Goal: Task Accomplishment & Management: Manage account settings

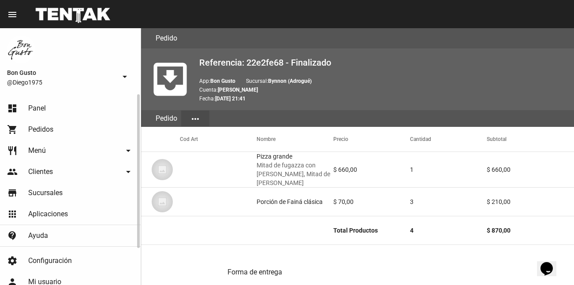
click at [45, 106] on span "Panel" at bounding box center [37, 108] width 18 height 9
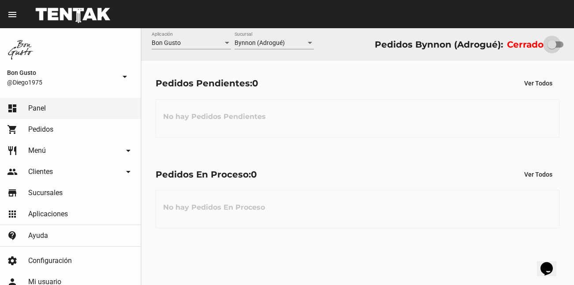
click at [548, 43] on div at bounding box center [552, 44] width 9 height 9
click at [552, 48] on input "checkbox" at bounding box center [552, 48] width 0 height 0
checkbox input "true"
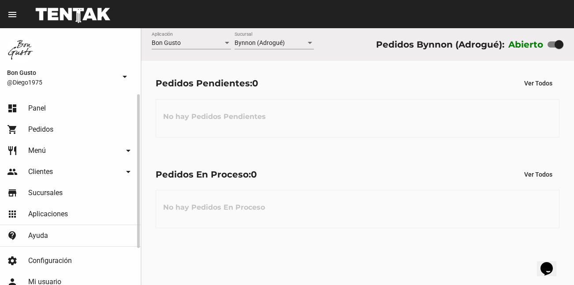
click at [53, 148] on link "restaurant Menú arrow_drop_down" at bounding box center [70, 150] width 141 height 21
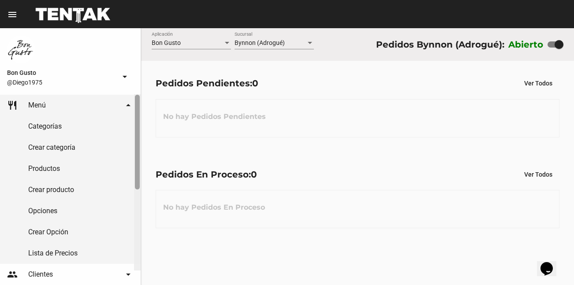
scroll to position [48, 0]
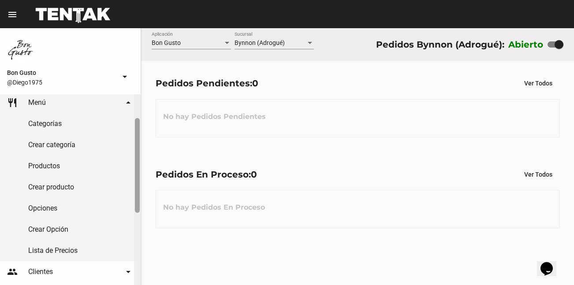
drag, startPoint x: 137, startPoint y: 111, endPoint x: 132, endPoint y: 135, distance: 24.2
click at [132, 135] on div "dashboard Panel shopping_cart Pedidos restaurant Menú arrow_drop_down Categoría…" at bounding box center [70, 189] width 141 height 191
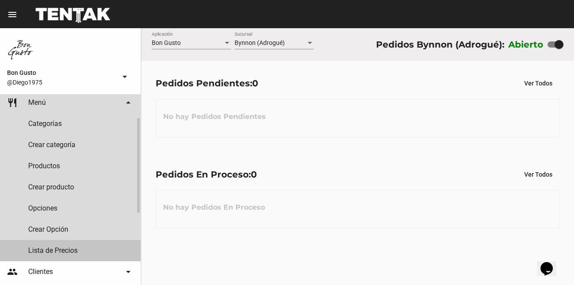
click at [74, 251] on link "Lista de Precios" at bounding box center [70, 250] width 141 height 21
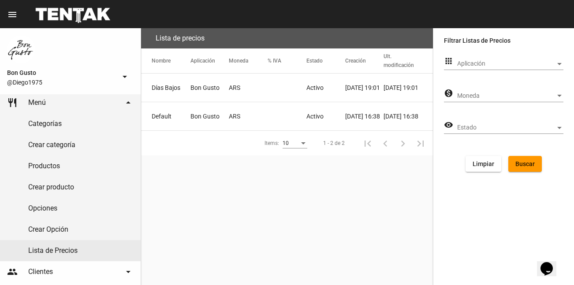
click at [258, 110] on mat-cell "ARS" at bounding box center [248, 116] width 39 height 28
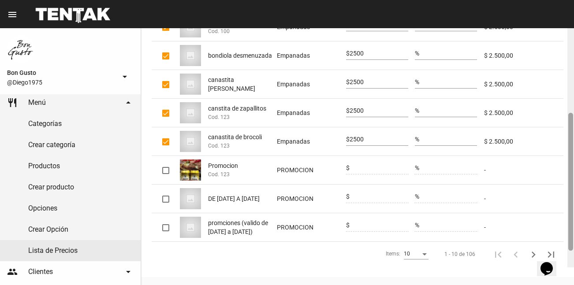
scroll to position [221, 0]
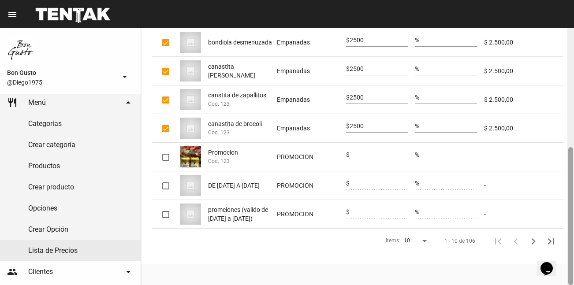
drag, startPoint x: 571, startPoint y: 33, endPoint x: 572, endPoint y: 152, distance: 119.1
click at [572, 152] on div at bounding box center [570, 216] width 5 height 138
click at [428, 241] on div "Items:" at bounding box center [425, 241] width 8 height 6
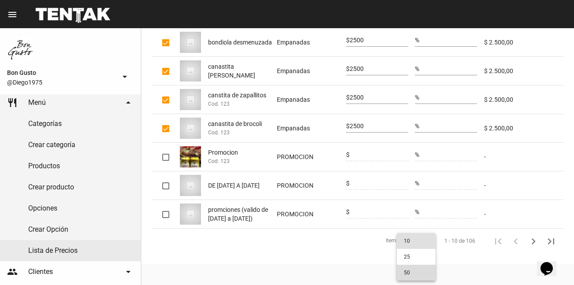
click at [407, 275] on span "50" at bounding box center [416, 273] width 25 height 16
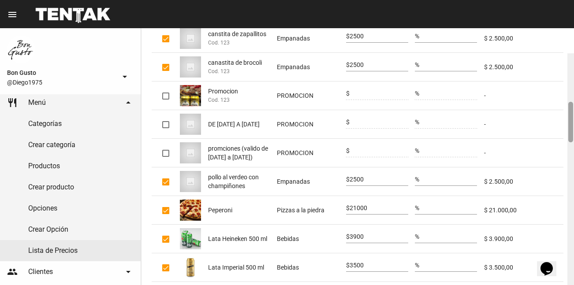
scroll to position [318, 0]
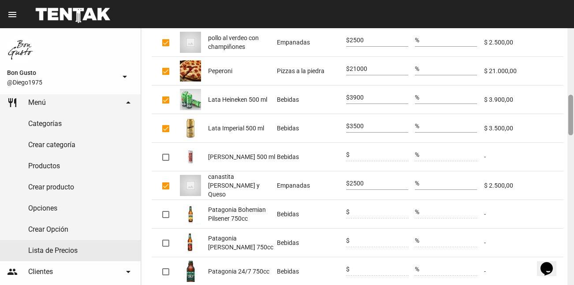
drag, startPoint x: 570, startPoint y: 71, endPoint x: 568, endPoint y: 104, distance: 32.3
click at [568, 104] on div at bounding box center [571, 156] width 7 height 257
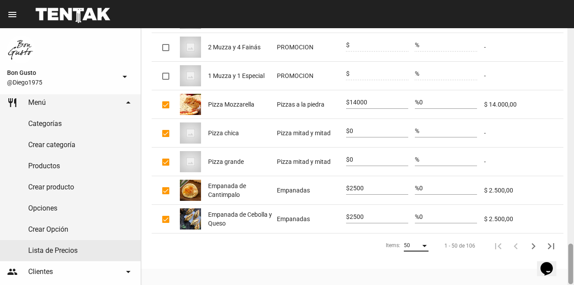
scroll to position [1367, 0]
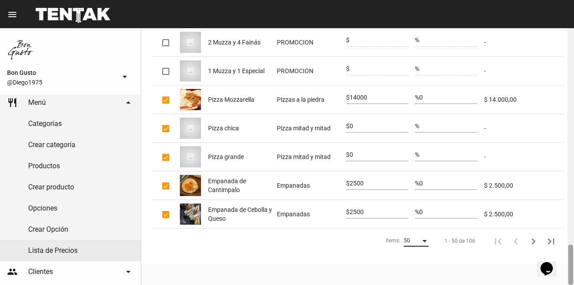
drag, startPoint x: 571, startPoint y: 101, endPoint x: 584, endPoint y: 250, distance: 150.6
click at [574, 250] on html "menu Editar Productos Lista de Precios more_vert Bon Gusto @Diego1975 arrow_dro…" at bounding box center [287, 142] width 574 height 285
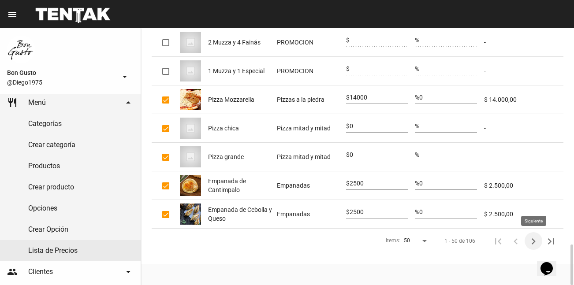
click at [534, 242] on icon "Siguiente" at bounding box center [533, 242] width 12 height 12
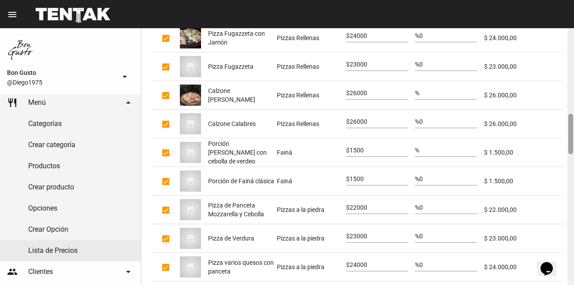
scroll to position [551, 0]
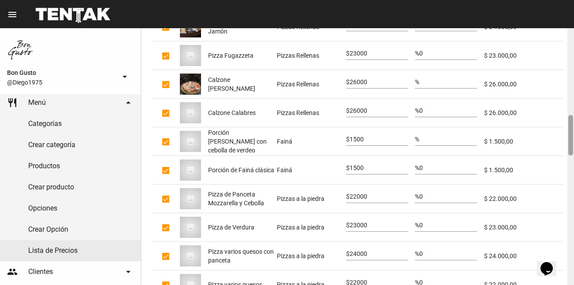
drag, startPoint x: 571, startPoint y: 47, endPoint x: 572, endPoint y: 134, distance: 87.3
click at [572, 134] on div at bounding box center [570, 135] width 5 height 41
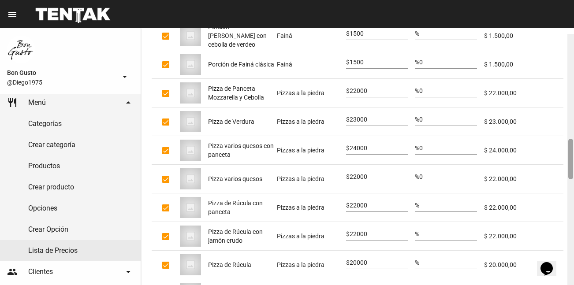
scroll to position [663, 0]
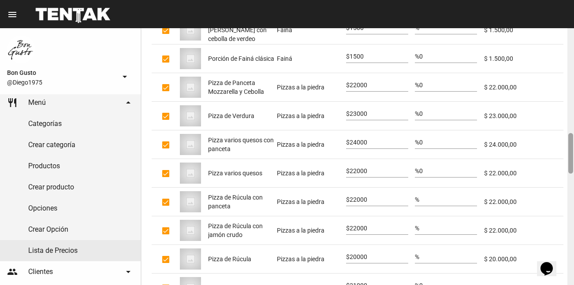
drag, startPoint x: 570, startPoint y: 123, endPoint x: 569, endPoint y: 141, distance: 17.7
click at [569, 141] on div at bounding box center [570, 153] width 5 height 41
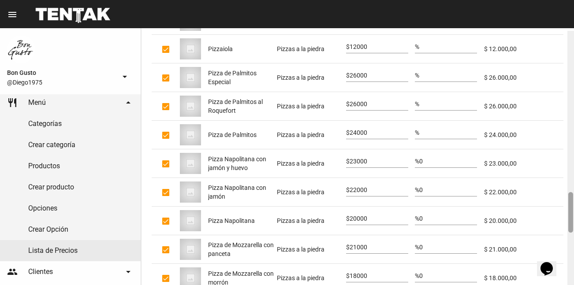
scroll to position [1025, 0]
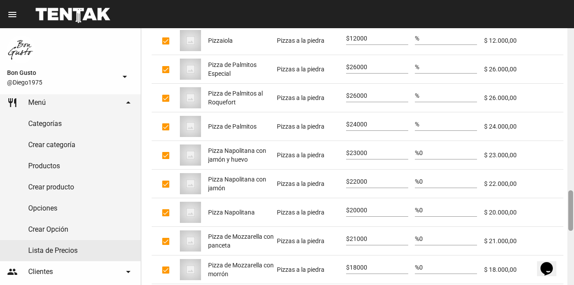
drag, startPoint x: 569, startPoint y: 141, endPoint x: 561, endPoint y: 198, distance: 57.9
click at [561, 198] on div "Lista de Precios monetization_on Default ID: 9cfcc3da-20e1-4150-a49f-0b4c3d89a5…" at bounding box center [357, 156] width 433 height 257
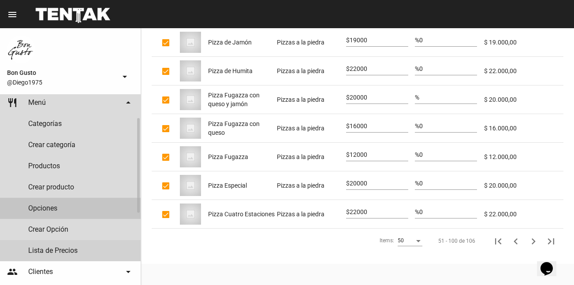
click at [111, 202] on link "Opciones" at bounding box center [70, 208] width 141 height 21
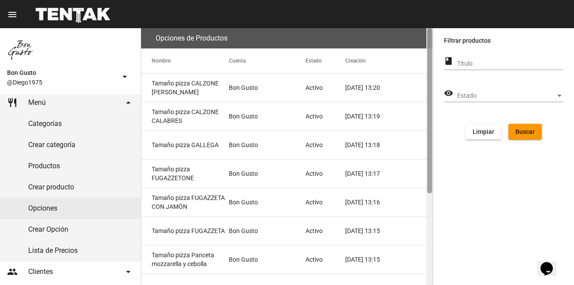
drag, startPoint x: 430, startPoint y: 54, endPoint x: 411, endPoint y: 51, distance: 18.7
click at [411, 51] on div "Opciones de Productos Nombre Cuenta Estado Creación Tamaño pizza CALZONE NAPOLI…" at bounding box center [287, 156] width 292 height 257
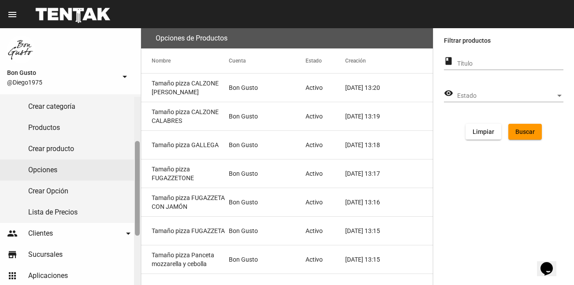
scroll to position [79, 0]
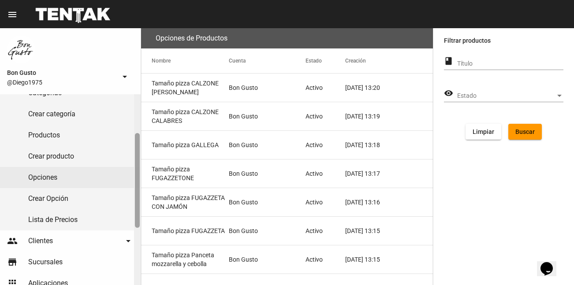
drag, startPoint x: 136, startPoint y: 133, endPoint x: 137, endPoint y: 149, distance: 15.5
click at [137, 149] on div at bounding box center [137, 180] width 5 height 95
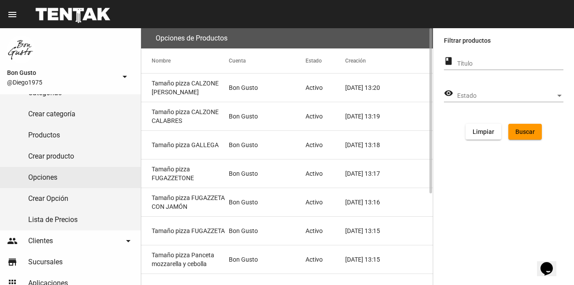
scroll to position [142, 0]
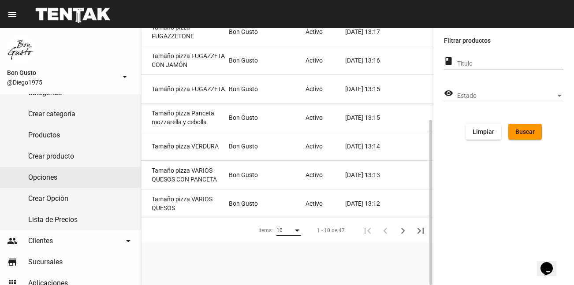
click at [295, 231] on div "Items:" at bounding box center [297, 231] width 4 height 2
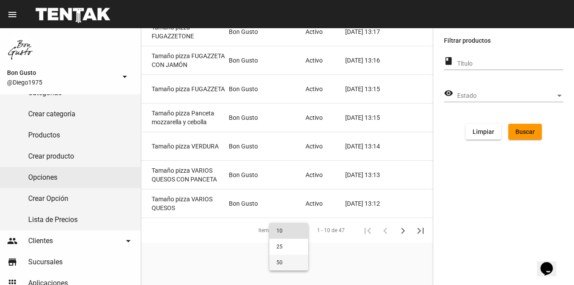
click at [280, 266] on span "50" at bounding box center [289, 263] width 25 height 16
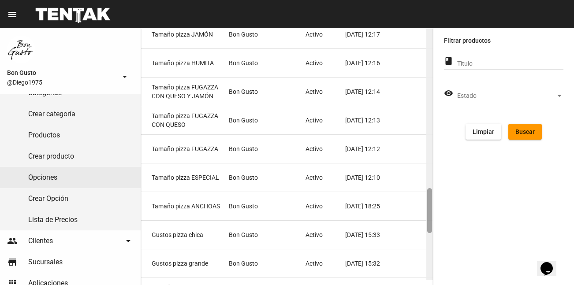
scroll to position [960, 0]
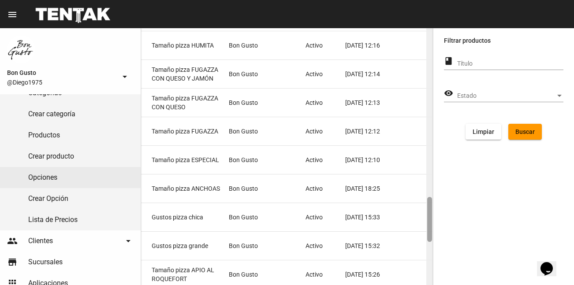
drag, startPoint x: 430, startPoint y: 56, endPoint x: 431, endPoint y: 201, distance: 144.2
click at [431, 201] on div at bounding box center [429, 219] width 5 height 45
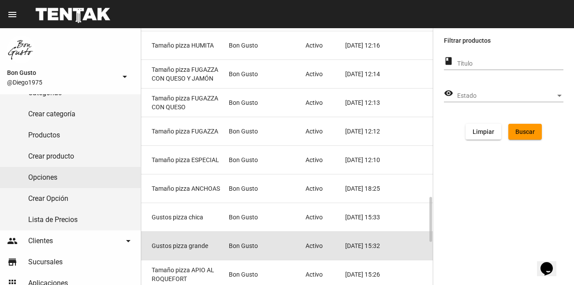
click at [280, 248] on mat-cell "Bon Gusto" at bounding box center [267, 246] width 77 height 28
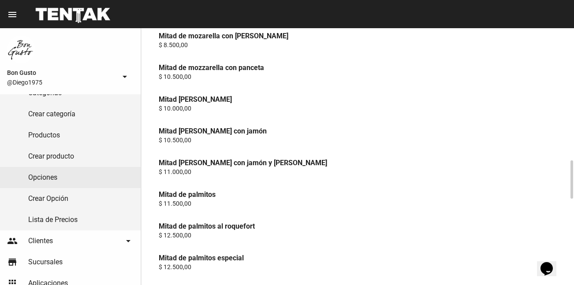
scroll to position [294, 0]
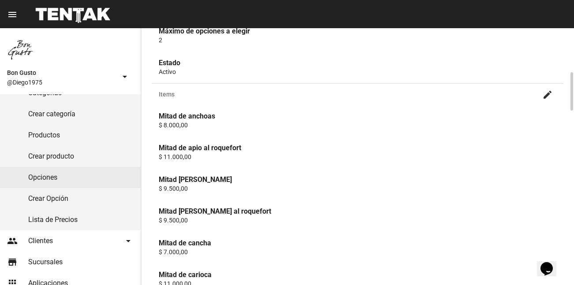
click at [549, 95] on mat-icon "create" at bounding box center [547, 95] width 11 height 11
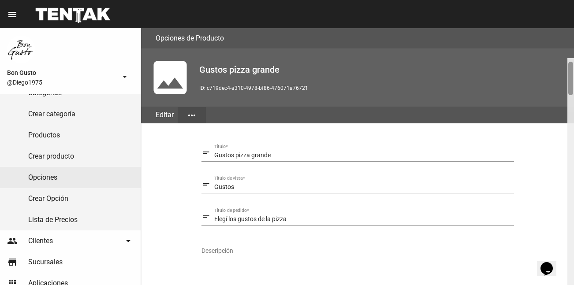
scroll to position [181, 0]
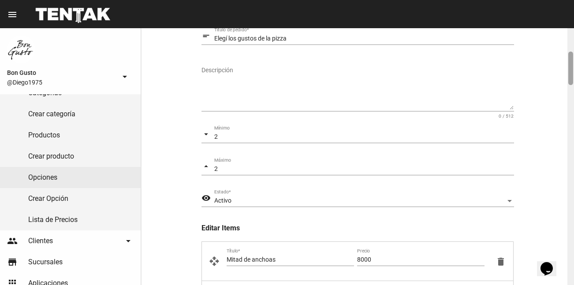
drag, startPoint x: 571, startPoint y: 32, endPoint x: 571, endPoint y: 56, distance: 23.8
click at [571, 56] on div at bounding box center [570, 69] width 5 height 34
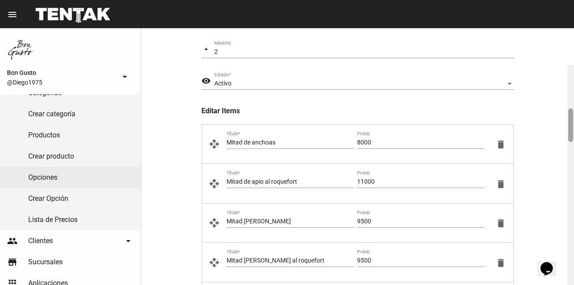
scroll to position [335, 0]
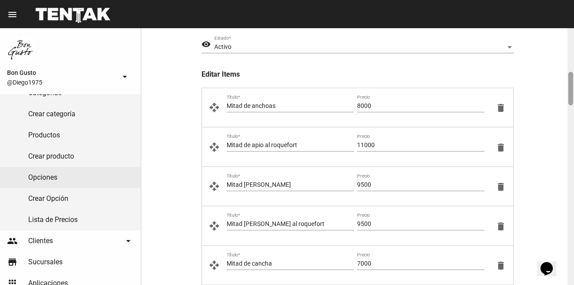
drag, startPoint x: 570, startPoint y: 56, endPoint x: 567, endPoint y: 77, distance: 20.5
click at [567, 77] on div "Opciones de Producto photo Gustos pizza grande ID: c719dec4-a310-4978-bf86-4760…" at bounding box center [357, 156] width 433 height 257
click at [366, 139] on div "11000 Precio" at bounding box center [420, 143] width 127 height 17
type input "13000"
click at [375, 184] on input "9500" at bounding box center [420, 185] width 127 height 7
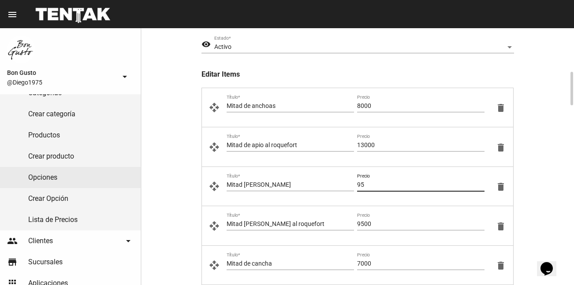
type input "9"
type input "11000"
click at [378, 224] on input "9500" at bounding box center [420, 224] width 127 height 7
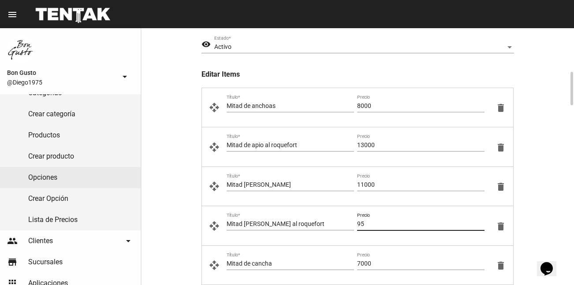
type input "9"
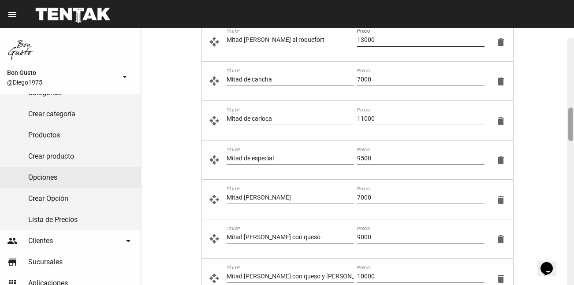
scroll to position [529, 0]
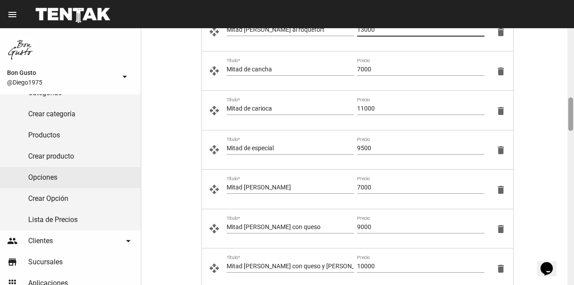
drag, startPoint x: 571, startPoint y: 82, endPoint x: 570, endPoint y: 108, distance: 25.6
click at [570, 108] on div at bounding box center [570, 114] width 5 height 34
type input "13000"
click at [387, 108] on input "11000" at bounding box center [420, 108] width 127 height 7
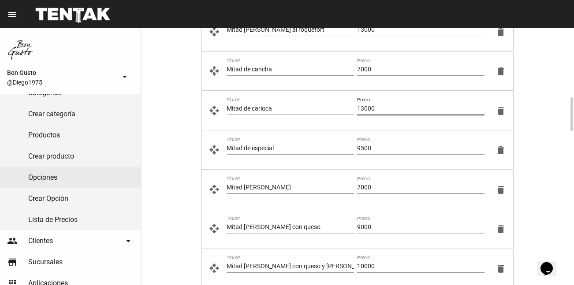
type input "13000"
click at [378, 148] on input "9500" at bounding box center [420, 148] width 127 height 7
type input "9"
type input "11000"
click at [375, 225] on input "9000" at bounding box center [420, 227] width 127 height 7
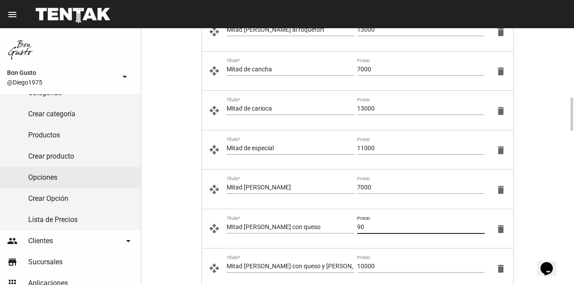
type input "9"
type input "10000"
click at [383, 262] on div "10000 Precio" at bounding box center [420, 264] width 127 height 17
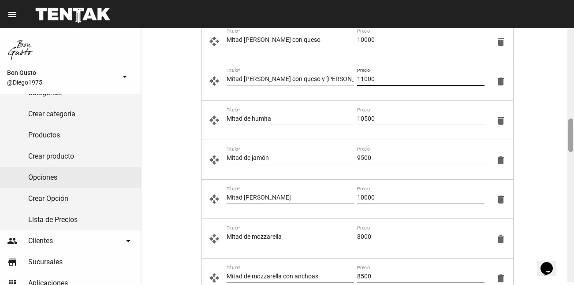
drag, startPoint x: 570, startPoint y: 102, endPoint x: 567, endPoint y: 127, distance: 25.3
click at [567, 127] on div "Opciones de Producto photo Gustos pizza grande ID: c719dec4-a310-4978-bf86-4760…" at bounding box center [357, 156] width 433 height 257
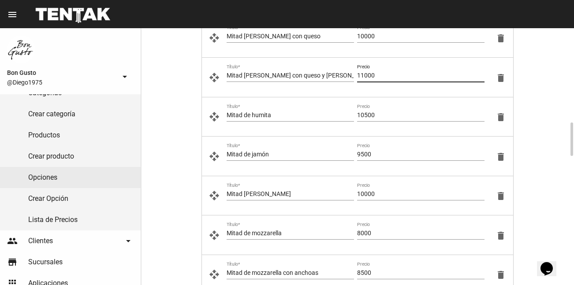
type input "11000"
click at [389, 114] on input "10500" at bounding box center [420, 115] width 127 height 7
type input "13000"
click at [381, 153] on input "9500" at bounding box center [420, 154] width 127 height 7
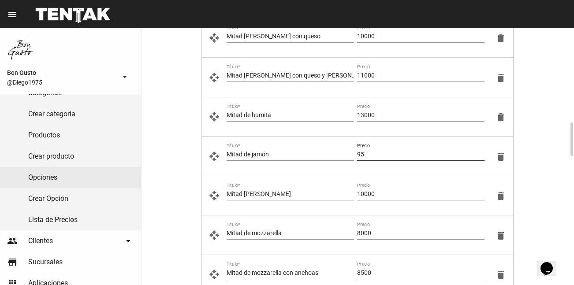
type input "9"
type input "10000"
click at [382, 190] on div "10000 Precio" at bounding box center [420, 191] width 127 height 17
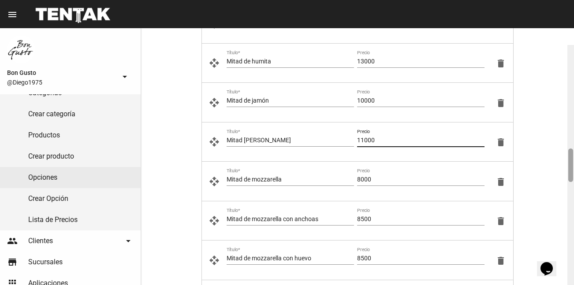
scroll to position [791, 0]
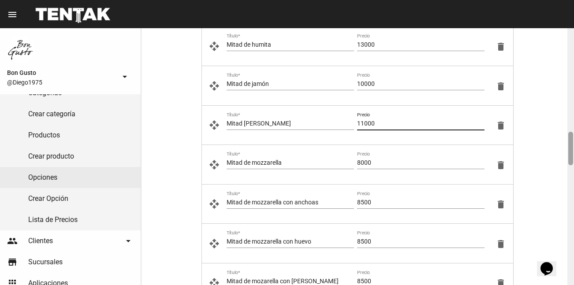
drag, startPoint x: 571, startPoint y: 125, endPoint x: 571, endPoint y: 134, distance: 9.3
click at [571, 134] on div at bounding box center [570, 149] width 5 height 34
type input "11000"
click at [385, 206] on input "8500" at bounding box center [420, 202] width 127 height 7
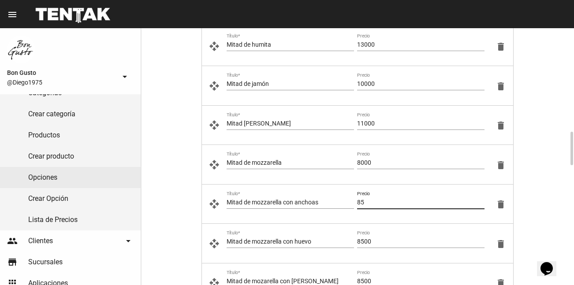
type input "8"
type input "9000"
click at [376, 240] on input "8500" at bounding box center [420, 242] width 127 height 7
type input "8"
type input "9000"
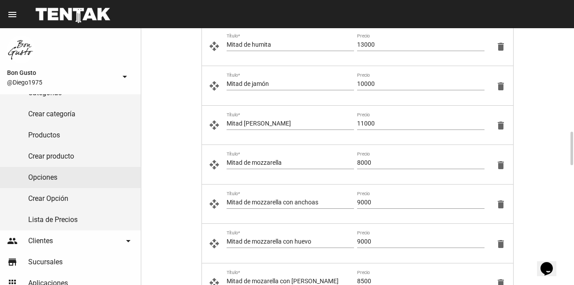
click at [378, 277] on div "8500 Precio" at bounding box center [420, 279] width 127 height 17
type input "8"
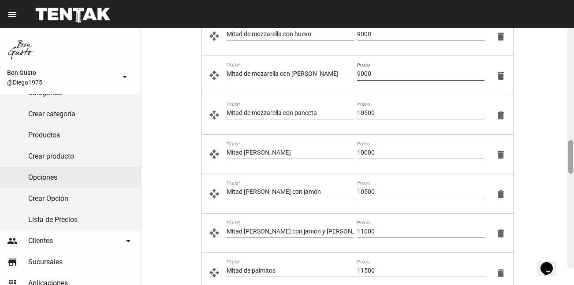
scroll to position [1002, 0]
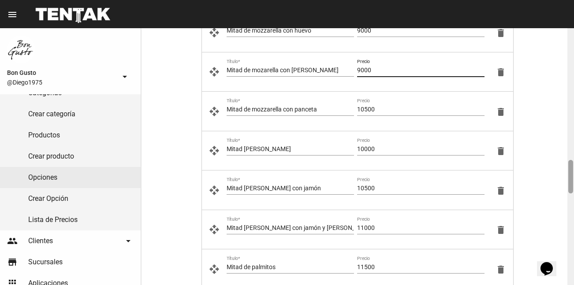
drag, startPoint x: 571, startPoint y: 137, endPoint x: 574, endPoint y: 165, distance: 28.0
click at [574, 165] on html "menu Editar Opciones de Producto more_vert Bon Gusto @Diego1975 arrow_drop_down…" at bounding box center [287, 142] width 574 height 285
type input "9000"
click at [385, 109] on input "10500" at bounding box center [420, 109] width 127 height 7
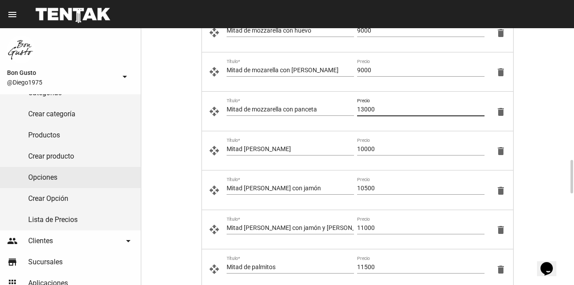
type input "13000"
click at [380, 146] on input "10000" at bounding box center [420, 149] width 127 height 7
type input "11000"
click at [381, 184] on div "10500 Precio" at bounding box center [420, 186] width 127 height 17
type input "12000"
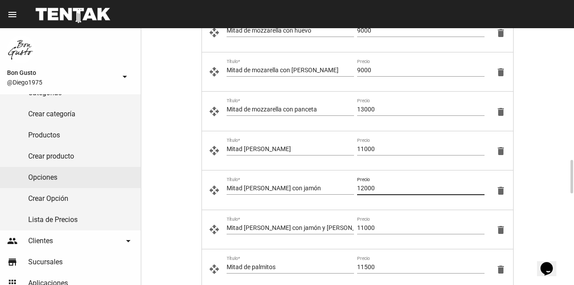
click at [385, 224] on div "11000 Precio" at bounding box center [420, 225] width 127 height 17
type input "13000"
click at [385, 263] on div "11500 Precio" at bounding box center [420, 265] width 127 height 17
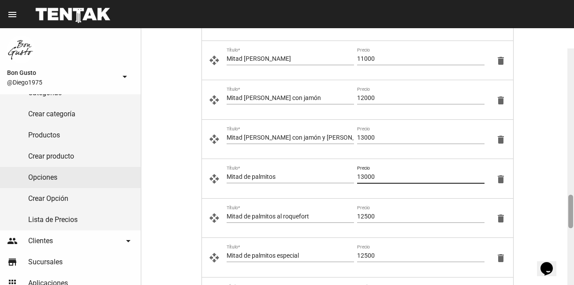
scroll to position [1119, 0]
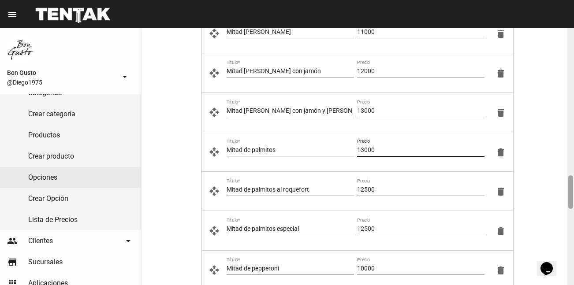
drag, startPoint x: 571, startPoint y: 165, endPoint x: 573, endPoint y: 180, distance: 15.5
click at [573, 180] on div at bounding box center [570, 193] width 5 height 34
type input "13000"
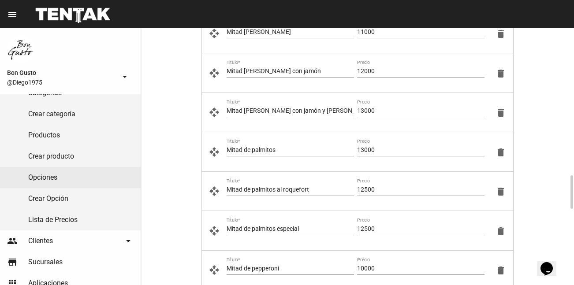
click at [387, 186] on div "12500 Precio" at bounding box center [420, 187] width 127 height 17
type input "15000"
click at [385, 228] on input "12500" at bounding box center [420, 229] width 127 height 7
type input "15000"
click at [389, 270] on input "10000" at bounding box center [420, 268] width 127 height 7
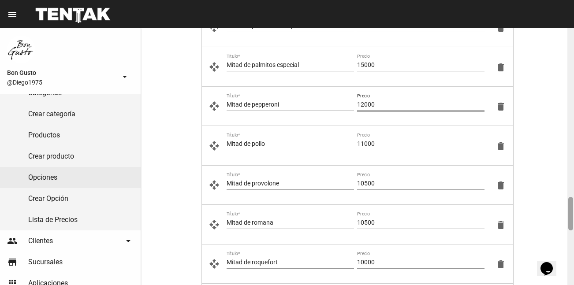
scroll to position [1327, 0]
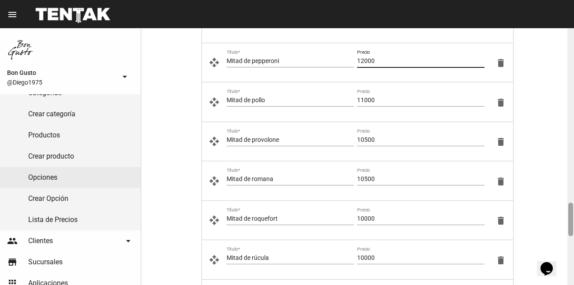
drag, startPoint x: 572, startPoint y: 179, endPoint x: 576, endPoint y: 206, distance: 27.6
click at [574, 206] on html "menu Editar Opciones de Producto more_vert Bon Gusto @Diego1975 arrow_drop_down…" at bounding box center [287, 142] width 574 height 285
type input "12000"
click at [394, 99] on input "11000" at bounding box center [420, 100] width 127 height 7
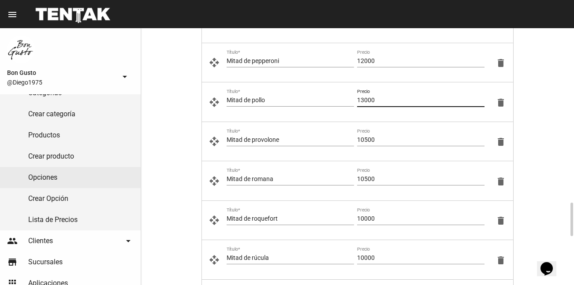
type input "13000"
click at [386, 136] on div "10500 Precio" at bounding box center [420, 137] width 127 height 17
type input "12000"
click at [388, 182] on input "10500" at bounding box center [420, 179] width 127 height 7
type input "13000"
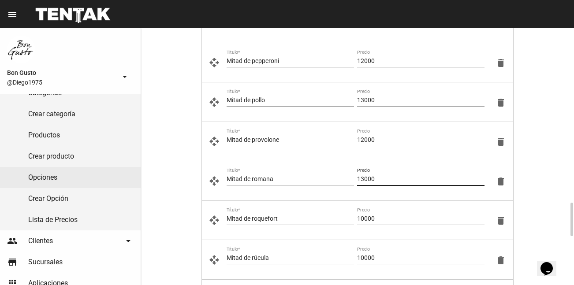
click at [380, 219] on input "10000" at bounding box center [420, 219] width 127 height 7
type input "12000"
click at [386, 260] on input "10000" at bounding box center [420, 258] width 127 height 7
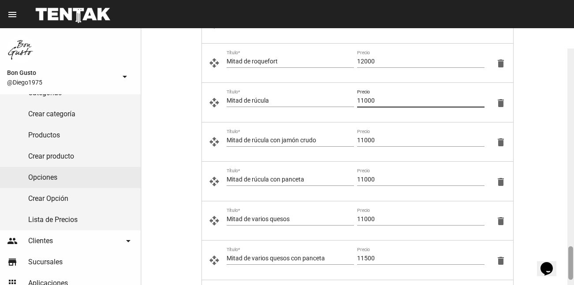
scroll to position [1511, 0]
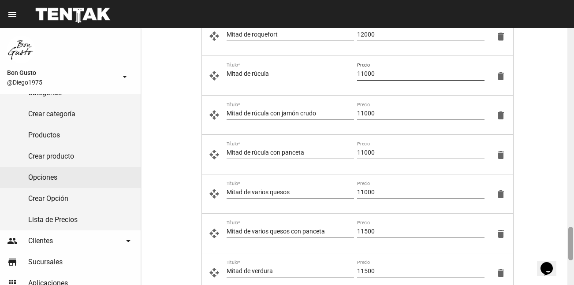
drag, startPoint x: 570, startPoint y: 205, endPoint x: 573, endPoint y: 229, distance: 24.4
click at [573, 229] on div at bounding box center [570, 244] width 5 height 34
type input "11000"
click at [383, 116] on input "11000" at bounding box center [420, 113] width 127 height 7
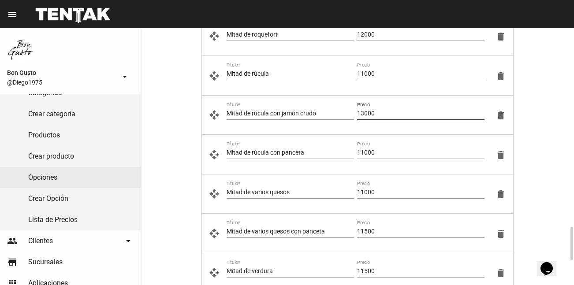
type input "13000"
click at [381, 150] on input "11000" at bounding box center [420, 153] width 127 height 7
type input "13000"
click at [385, 191] on input "11000" at bounding box center [420, 192] width 127 height 7
type input "13000"
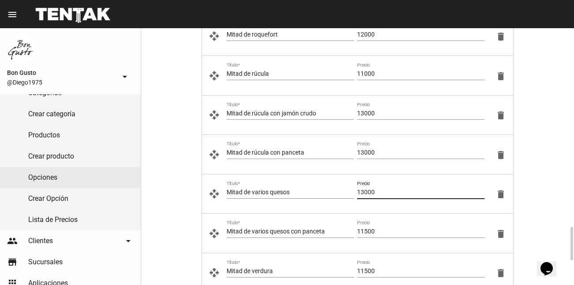
click at [381, 234] on input "11500" at bounding box center [420, 231] width 127 height 7
type input "14000"
click at [385, 270] on input "11500" at bounding box center [420, 271] width 127 height 7
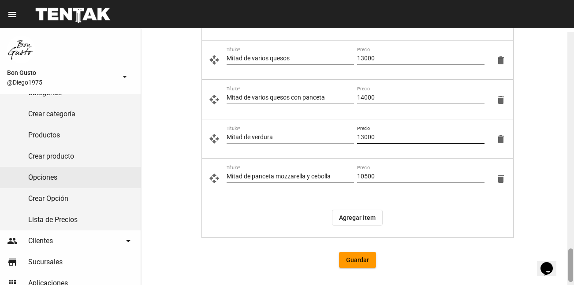
scroll to position [1649, 0]
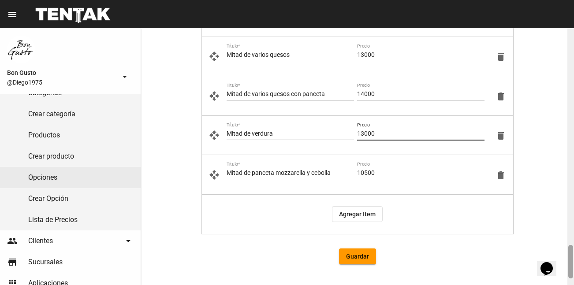
drag, startPoint x: 571, startPoint y: 228, endPoint x: 573, endPoint y: 247, distance: 18.3
click at [573, 247] on div at bounding box center [571, 156] width 7 height 257
type input "13000"
click at [382, 172] on input "10500" at bounding box center [420, 173] width 127 height 7
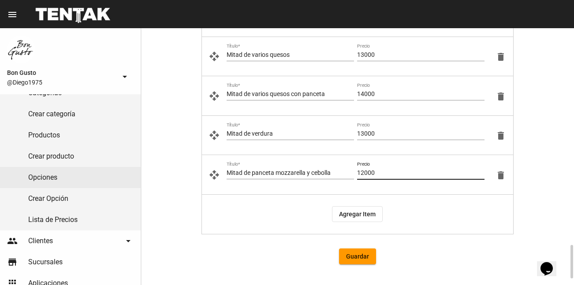
type input "12000"
click at [359, 255] on span "Guardar" at bounding box center [357, 256] width 23 height 7
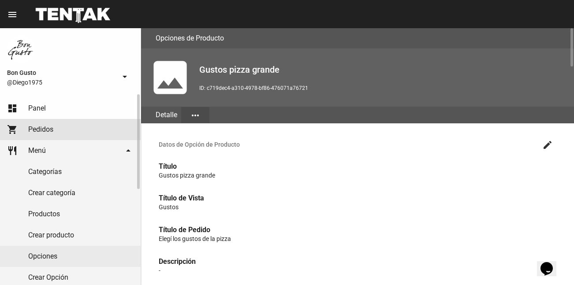
click at [45, 105] on span "Panel" at bounding box center [37, 108] width 18 height 9
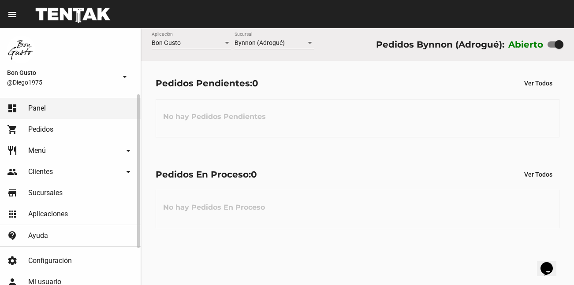
drag, startPoint x: 97, startPoint y: 46, endPoint x: 0, endPoint y: 234, distance: 211.1
click at [0, 28] on div "menu Resumen Bon Gusto @Diego1975 arrow_drop_down dashboard Panel shopping_cart…" at bounding box center [287, 14] width 574 height 28
drag, startPoint x: 390, startPoint y: 153, endPoint x: 287, endPoint y: 6, distance: 179.7
click at [388, 142] on flou-dashboard-view "Bon Gusto Aplicación Bynnon (Adrogué) Sucursal Pedidos Bynnon (Adrogué): Abiert…" at bounding box center [357, 135] width 433 height 215
click at [325, 120] on div "No hay Pedidos Pendientes" at bounding box center [358, 118] width 404 height 38
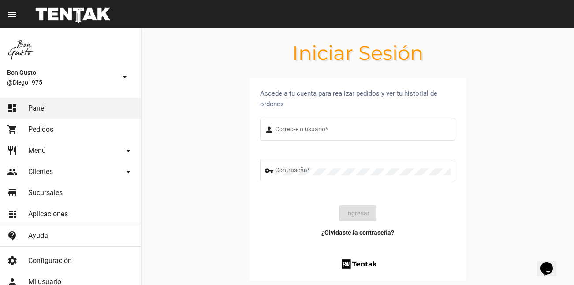
type input "diego1975"
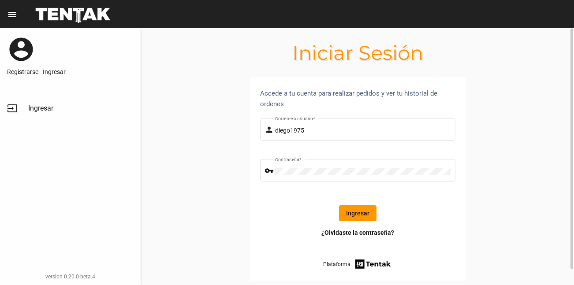
click at [354, 216] on button "Ingresar" at bounding box center [357, 214] width 37 height 16
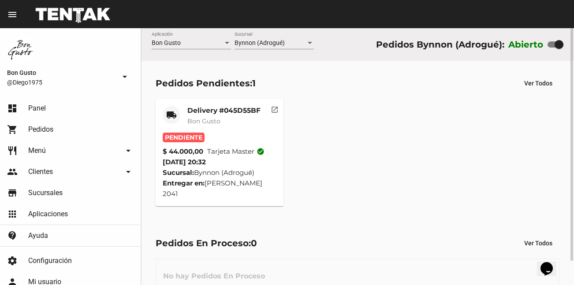
click at [277, 112] on mat-icon "open_in_new" at bounding box center [275, 109] width 8 height 8
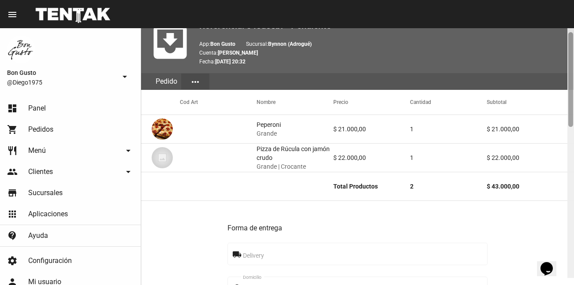
scroll to position [38, 0]
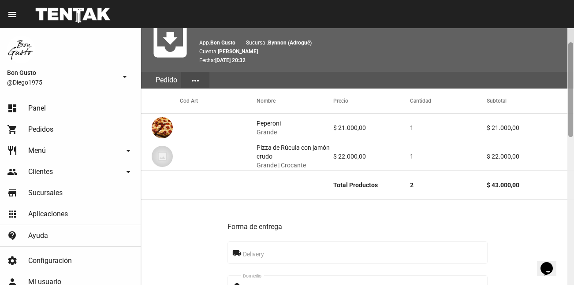
drag, startPoint x: 570, startPoint y: 35, endPoint x: 572, endPoint y: 49, distance: 14.2
click at [572, 49] on div at bounding box center [570, 89] width 5 height 95
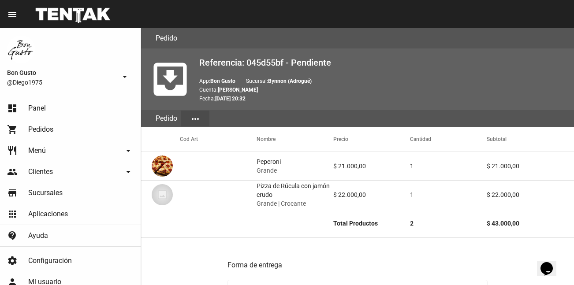
scroll to position [440, 0]
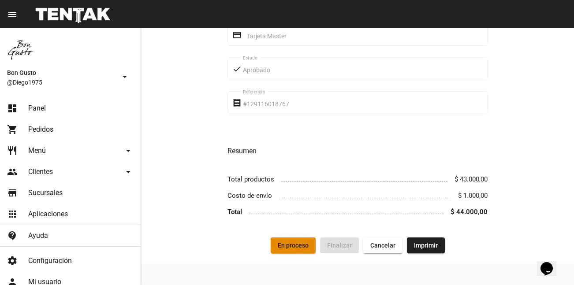
click at [291, 247] on span "En proceso" at bounding box center [293, 245] width 31 height 7
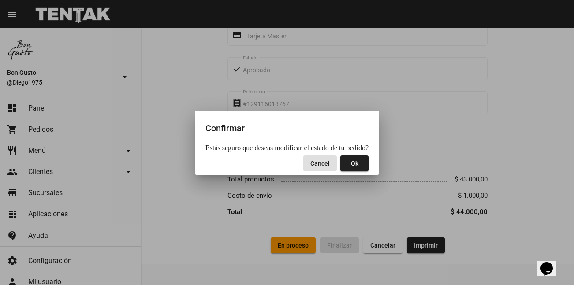
click at [351, 162] on span "Ok" at bounding box center [354, 163] width 7 height 7
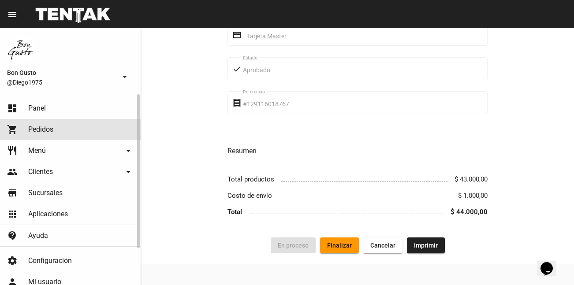
click at [46, 122] on link "shopping_cart Pedidos" at bounding box center [70, 129] width 141 height 21
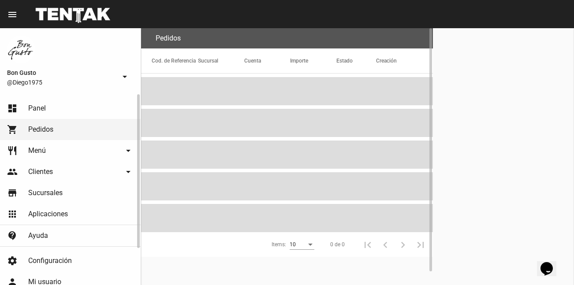
click at [49, 105] on link "dashboard Panel" at bounding box center [70, 108] width 141 height 21
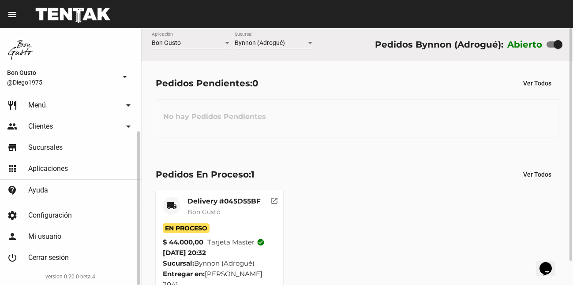
scroll to position [26, 0]
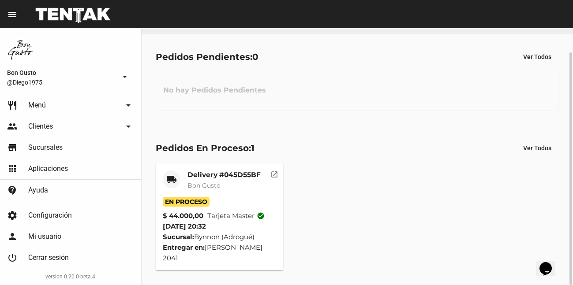
click at [244, 196] on div "Delivery #045D55BF Bon Gusto" at bounding box center [223, 184] width 73 height 26
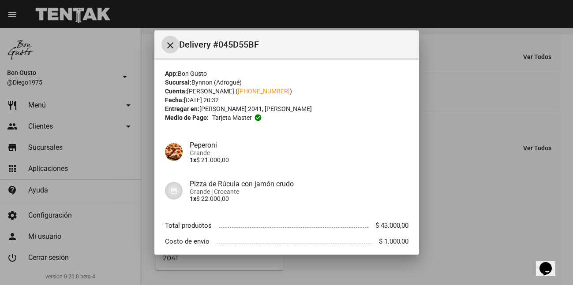
click at [173, 48] on mat-icon "close" at bounding box center [170, 45] width 11 height 11
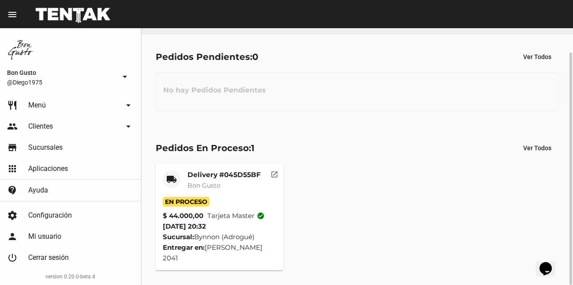
click at [275, 179] on button "open_in_new" at bounding box center [274, 173] width 18 height 18
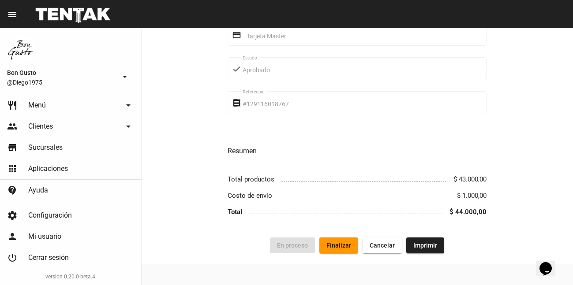
scroll to position [146, 0]
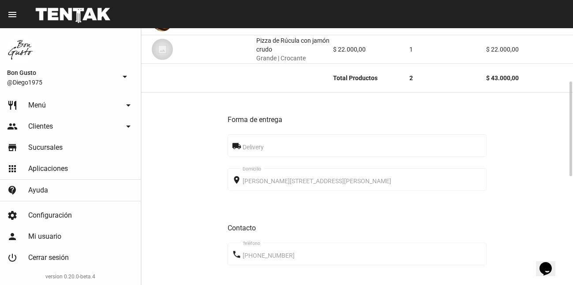
drag, startPoint x: 512, startPoint y: 224, endPoint x: 559, endPoint y: 152, distance: 86.4
drag, startPoint x: 571, startPoint y: 151, endPoint x: 555, endPoint y: 150, distance: 16.4
click at [555, 150] on div "Pedido move_to_inbox Referencia: 045d55bf - En Proceso App: Bon Gusto Sucursal:…" at bounding box center [357, 156] width 432 height 257
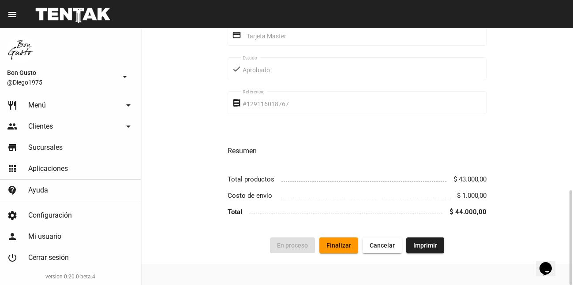
click at [341, 249] on span "Finalizar" at bounding box center [338, 245] width 25 height 7
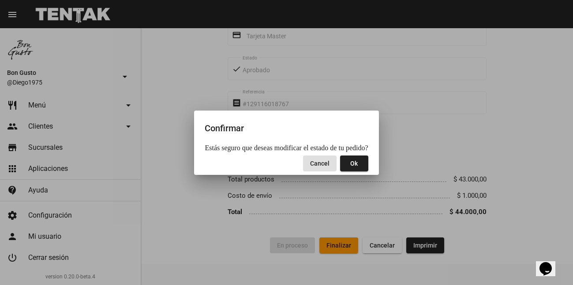
click at [354, 168] on button "Ok" at bounding box center [354, 164] width 28 height 16
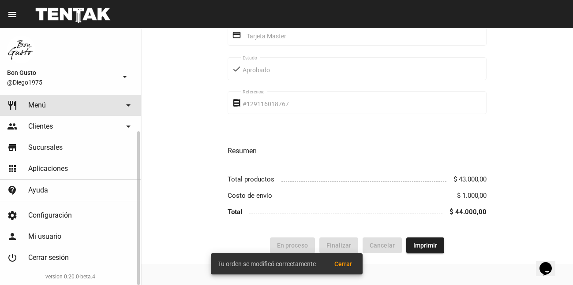
click at [70, 98] on link "restaurant Menú arrow_drop_down" at bounding box center [70, 105] width 141 height 21
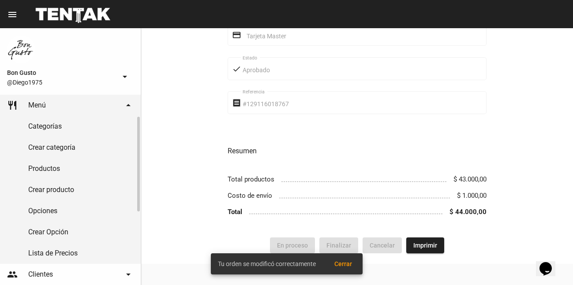
click at [61, 99] on link "restaurant Menú arrow_drop_down" at bounding box center [70, 105] width 141 height 21
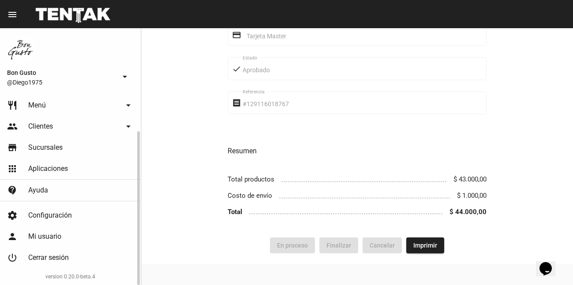
scroll to position [0, 0]
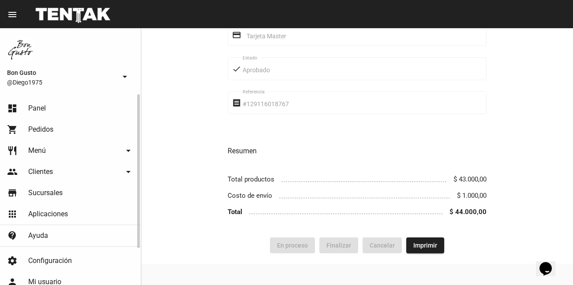
click at [74, 109] on link "dashboard Panel" at bounding box center [70, 108] width 141 height 21
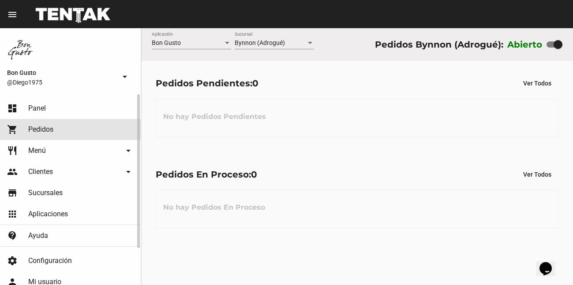
click at [53, 127] on span "Pedidos" at bounding box center [40, 129] width 25 height 9
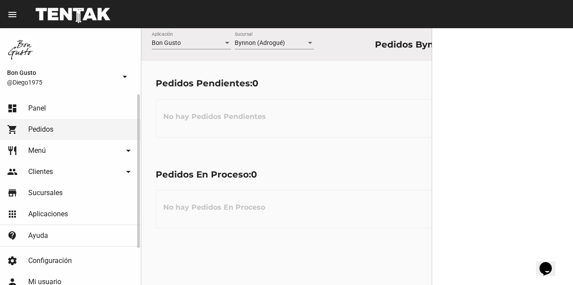
click at [59, 105] on link "dashboard Panel" at bounding box center [70, 108] width 141 height 21
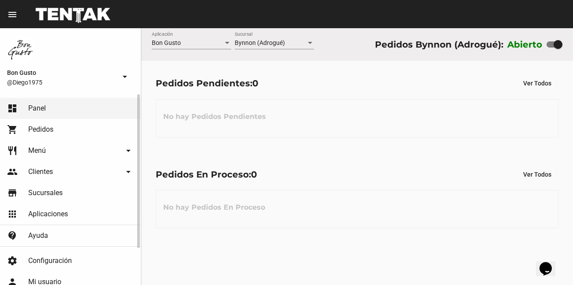
click at [41, 130] on span "Pedidos" at bounding box center [40, 129] width 25 height 9
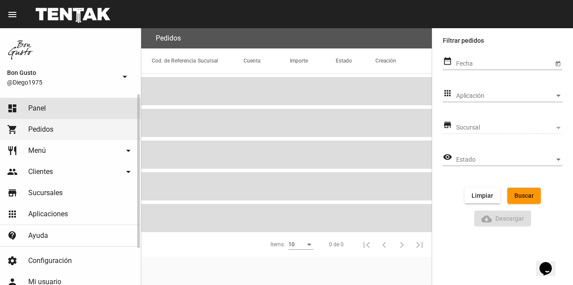
click at [49, 108] on link "dashboard Panel" at bounding box center [70, 108] width 141 height 21
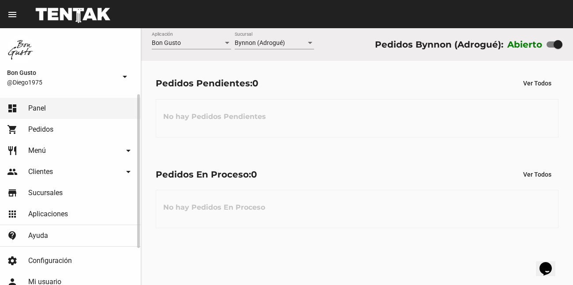
click at [46, 130] on span "Pedidos" at bounding box center [40, 129] width 25 height 9
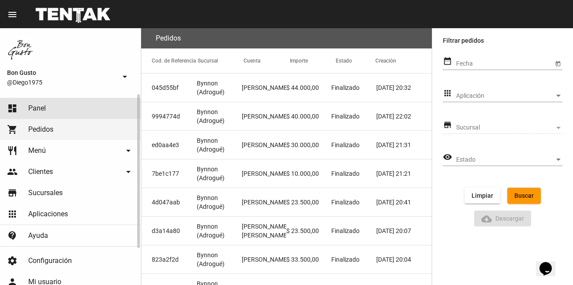
click at [37, 111] on span "Panel" at bounding box center [37, 108] width 18 height 9
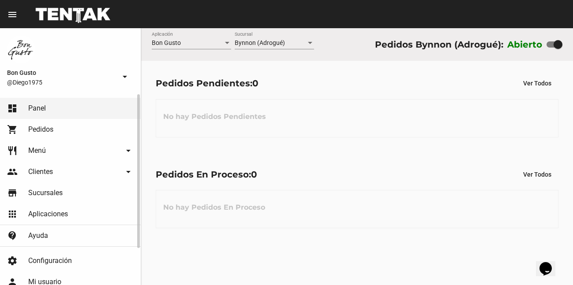
click at [39, 131] on span "Pedidos" at bounding box center [40, 129] width 25 height 9
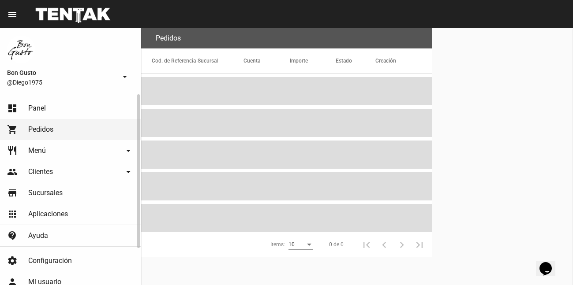
click at [52, 111] on link "dashboard Panel" at bounding box center [70, 108] width 141 height 21
